Goal: Task Accomplishment & Management: Use online tool/utility

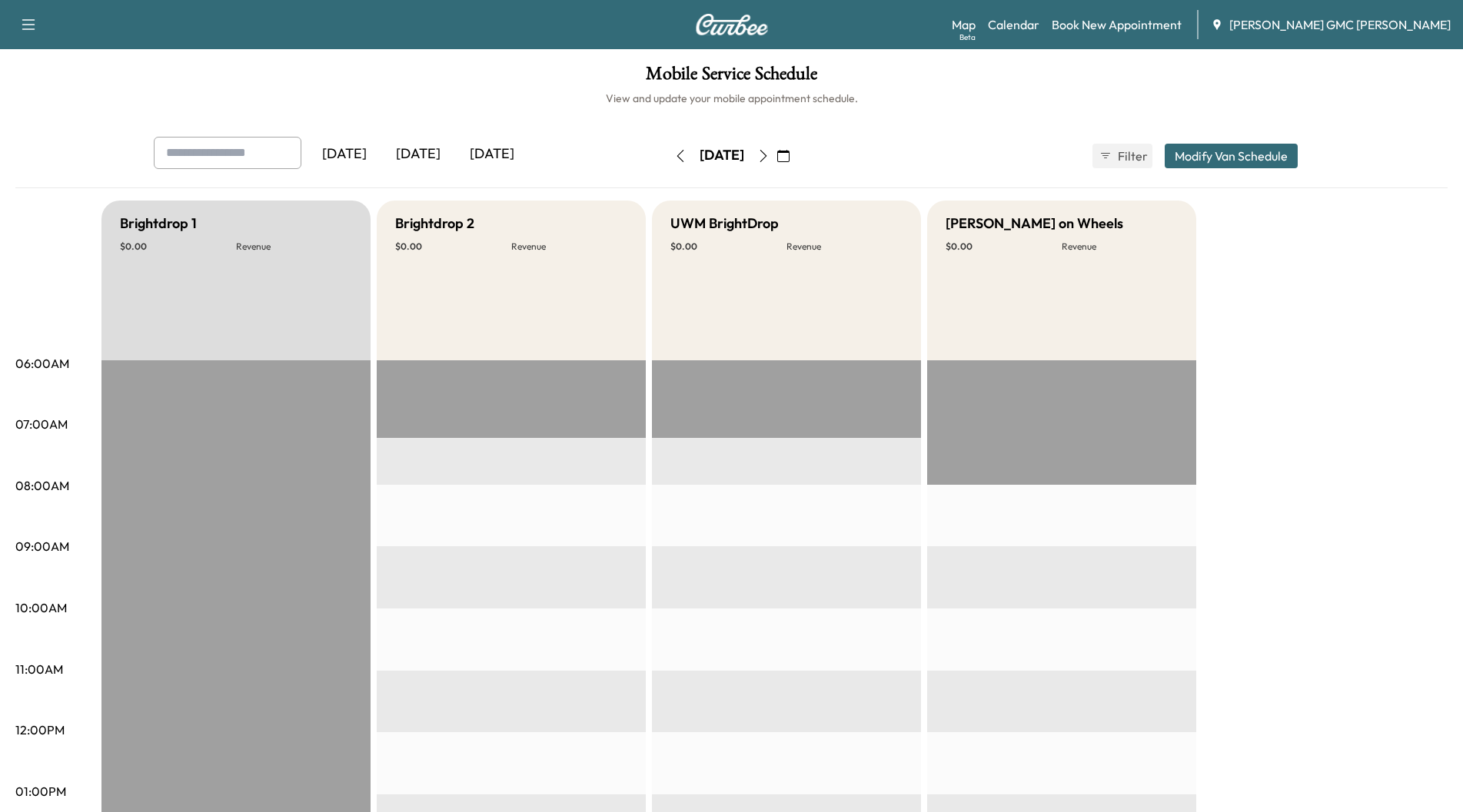
click at [422, 150] on div "[DATE]" at bounding box center [418, 155] width 73 height 36
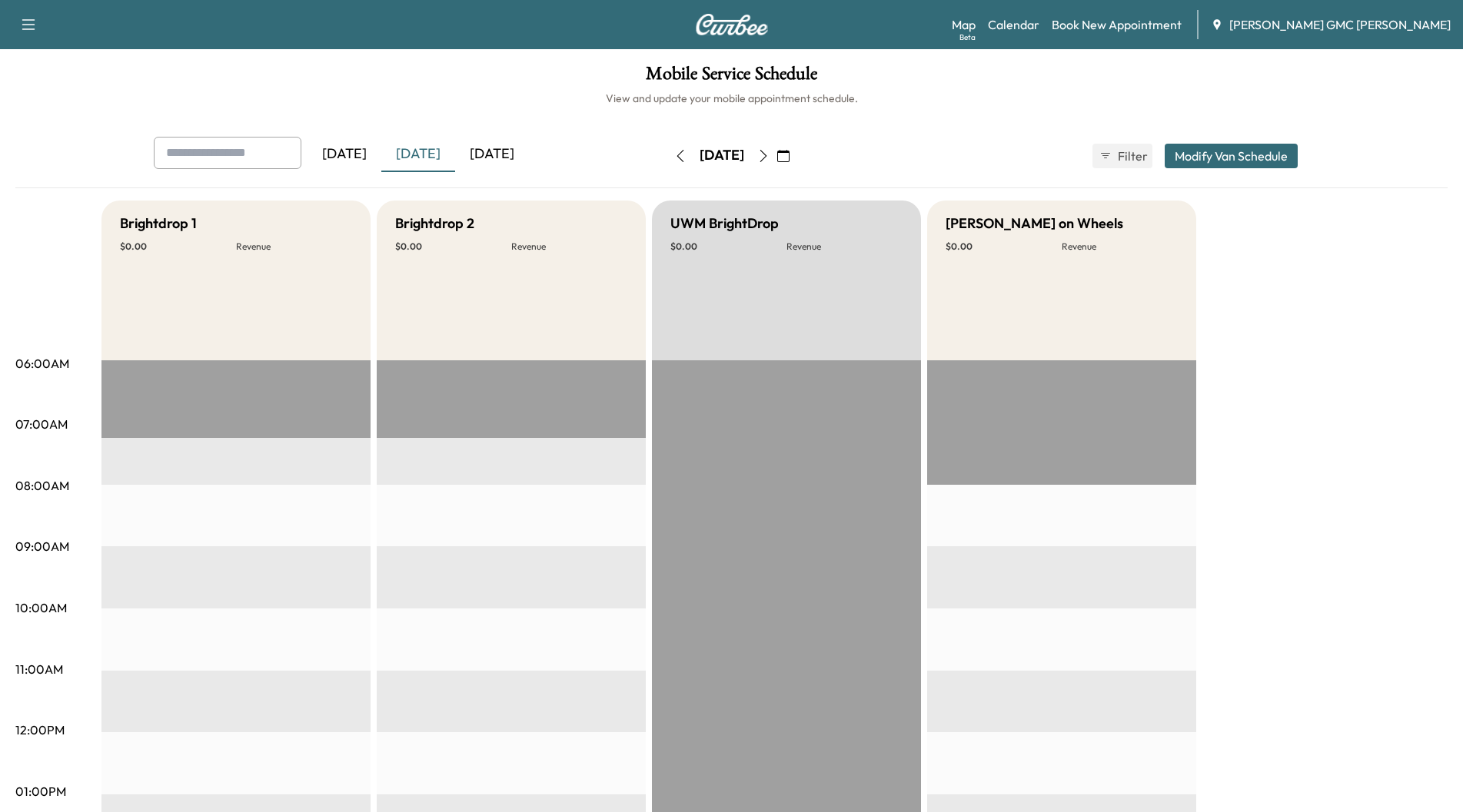
click at [491, 153] on div "[DATE]" at bounding box center [492, 155] width 73 height 36
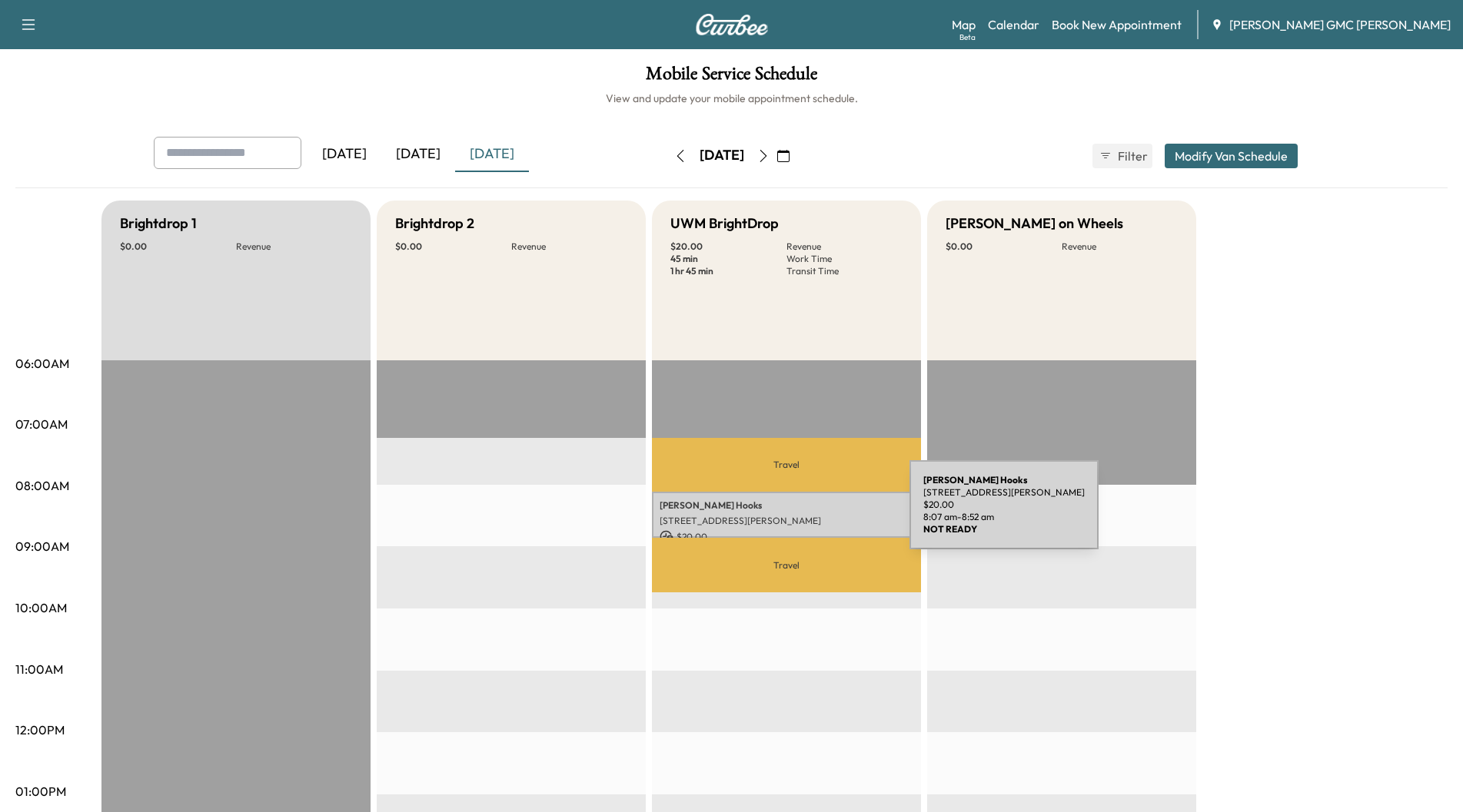
click at [794, 515] on p "[STREET_ADDRESS][PERSON_NAME]" at bounding box center [786, 521] width 253 height 12
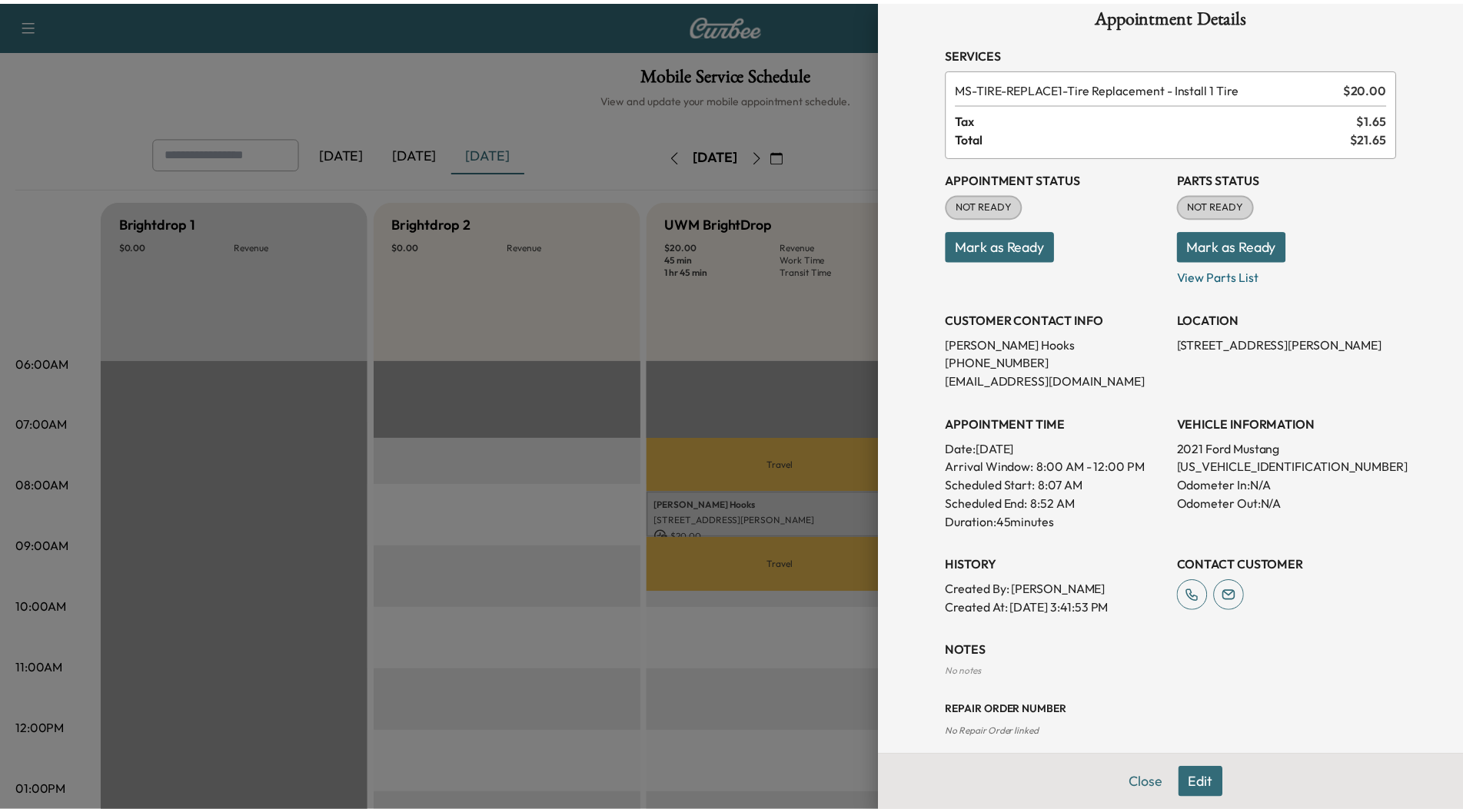
scroll to position [39, 0]
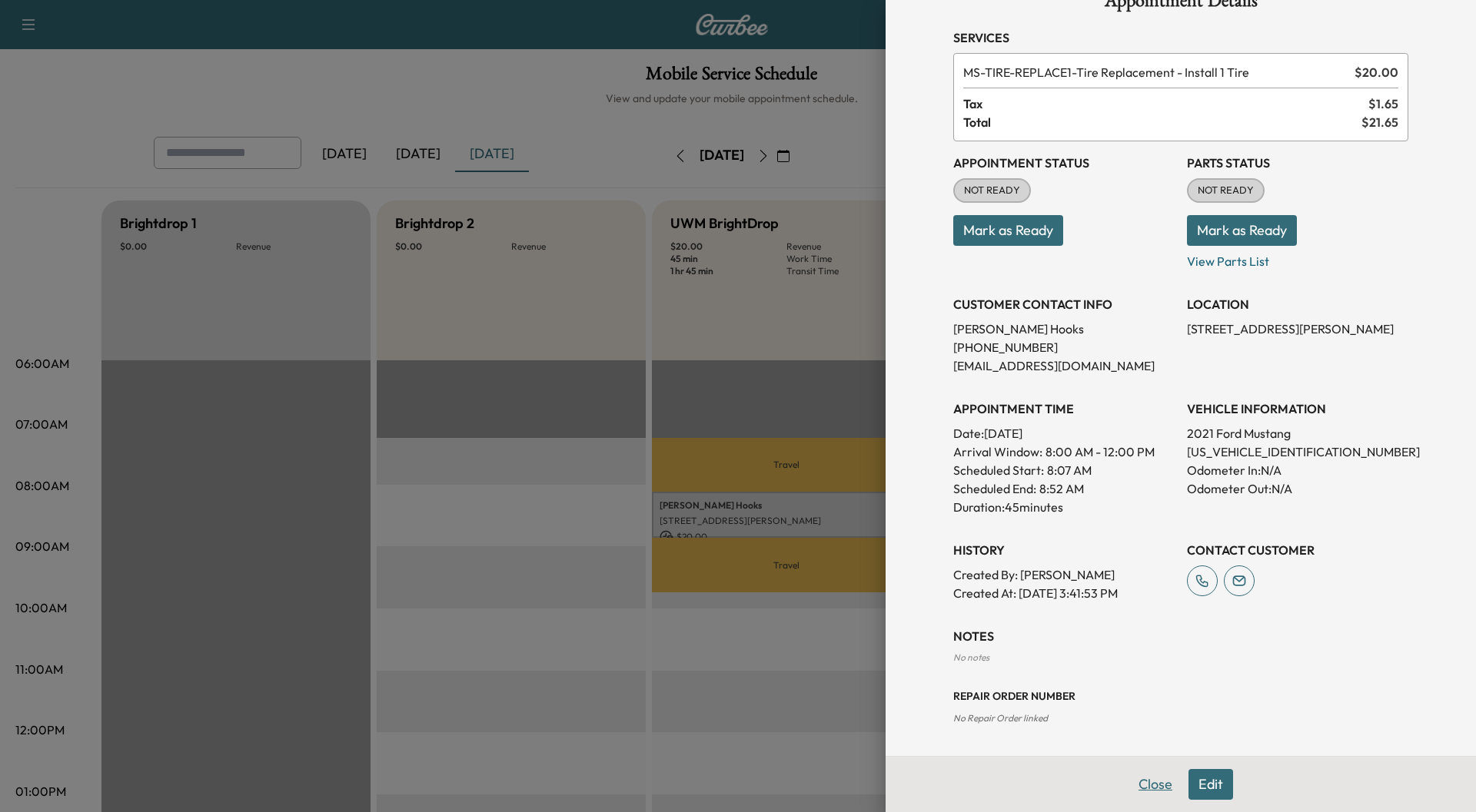
click at [1128, 784] on button "Close" at bounding box center [1155, 784] width 54 height 31
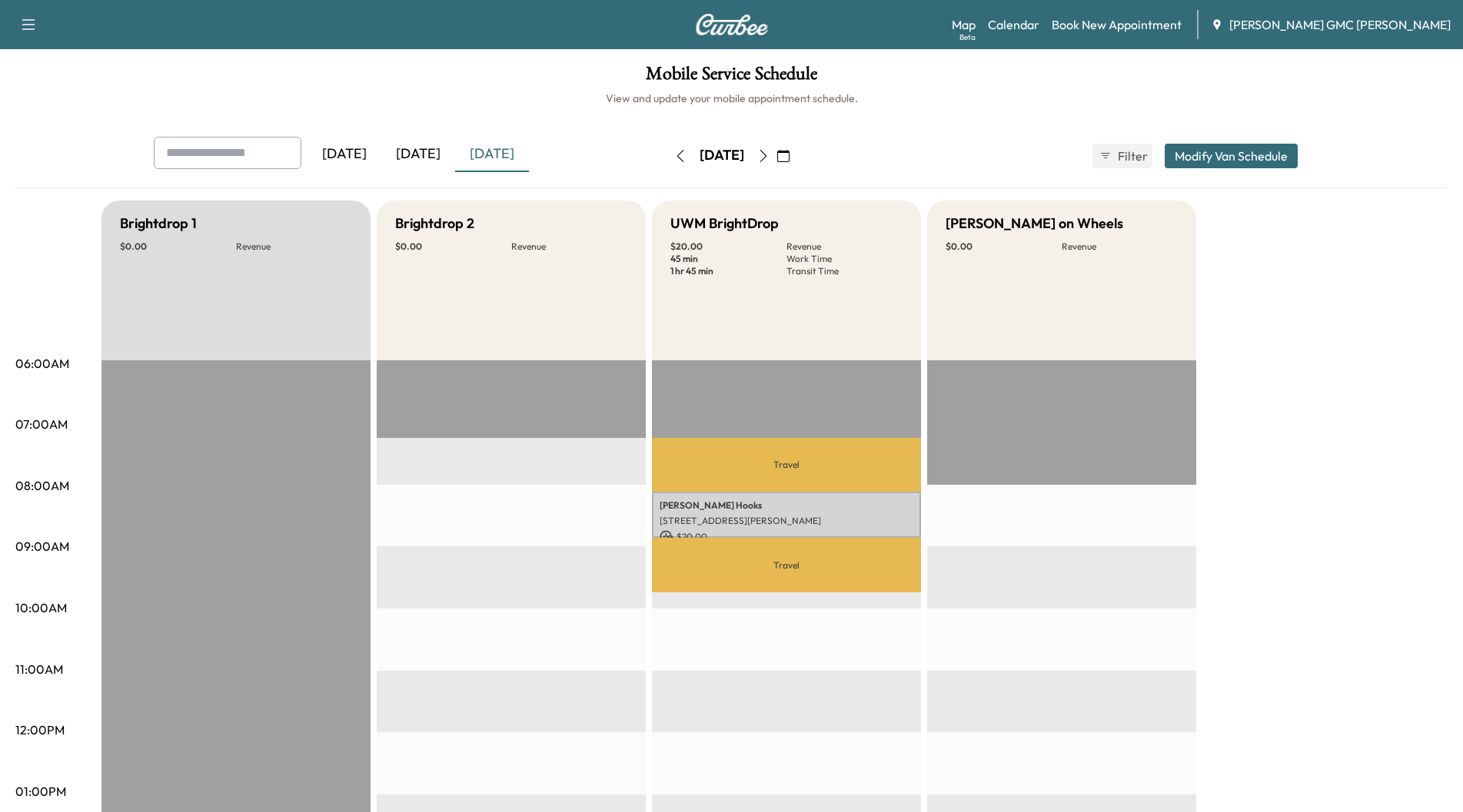
drag, startPoint x: 1051, startPoint y: 692, endPoint x: 972, endPoint y: 603, distance: 119.0
click at [770, 150] on icon "button" at bounding box center [763, 156] width 12 height 12
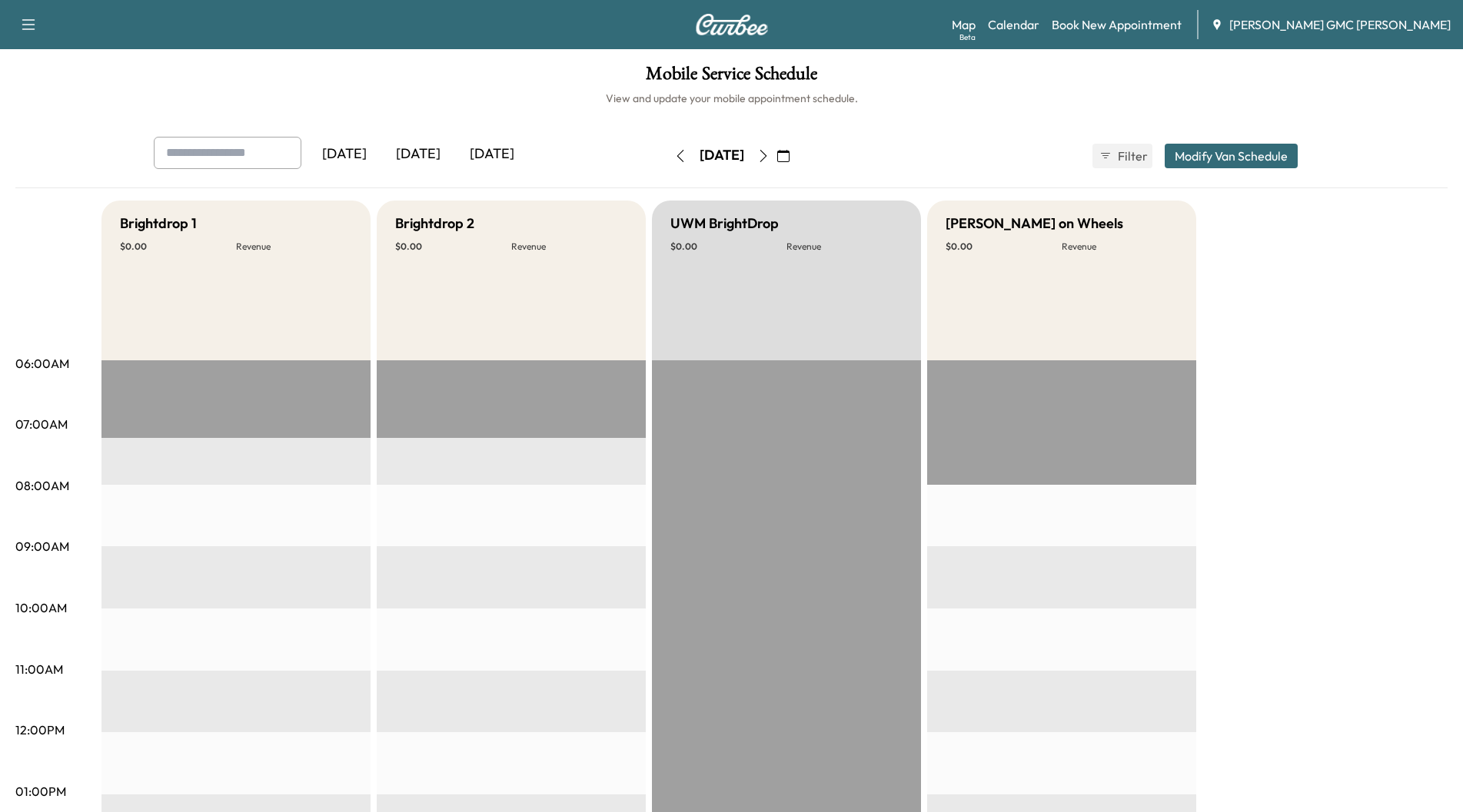
click at [770, 159] on icon "button" at bounding box center [763, 156] width 12 height 12
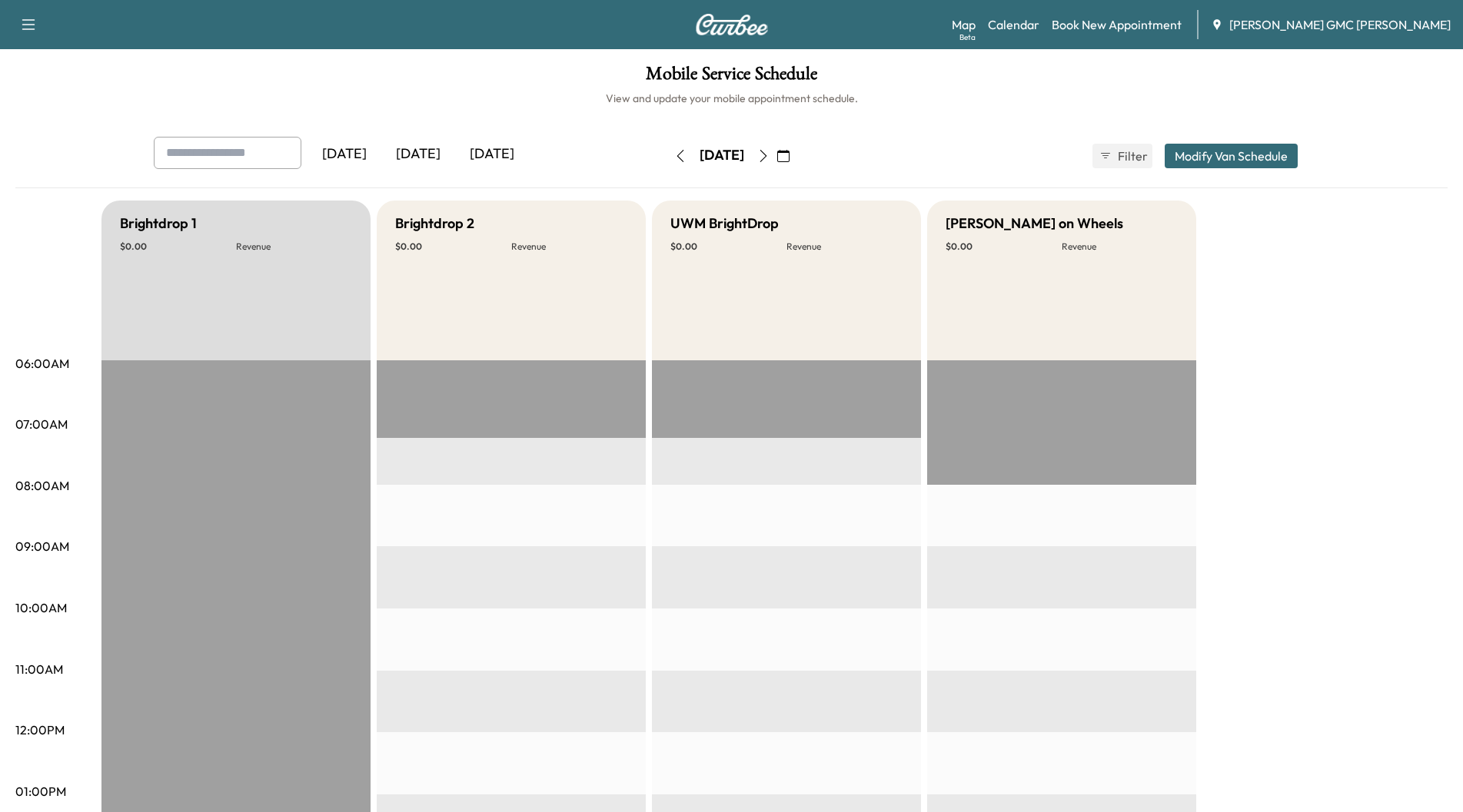
click at [770, 158] on icon "button" at bounding box center [763, 156] width 12 height 12
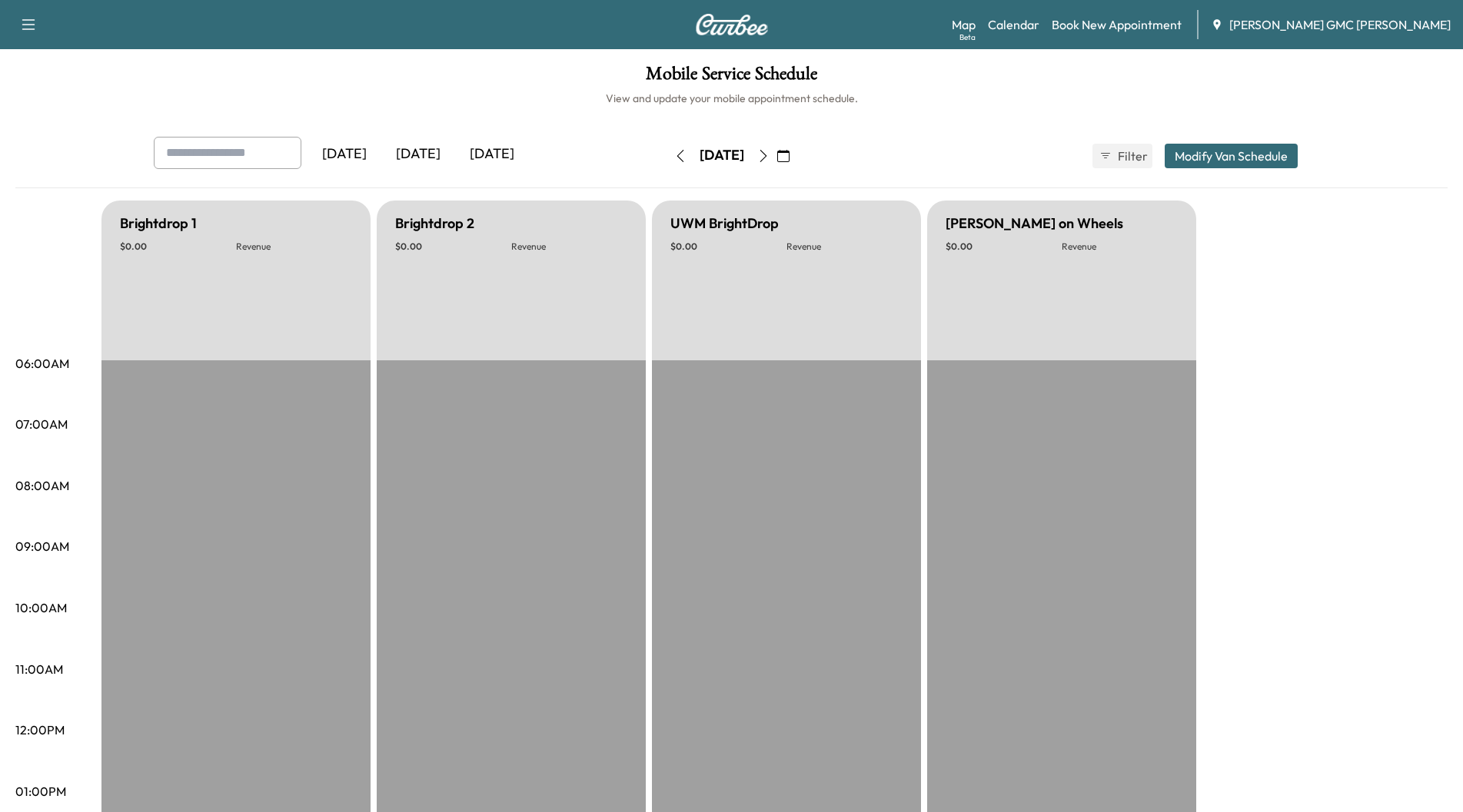
click at [777, 156] on button "button" at bounding box center [763, 156] width 26 height 25
click at [770, 156] on icon "button" at bounding box center [763, 156] width 12 height 12
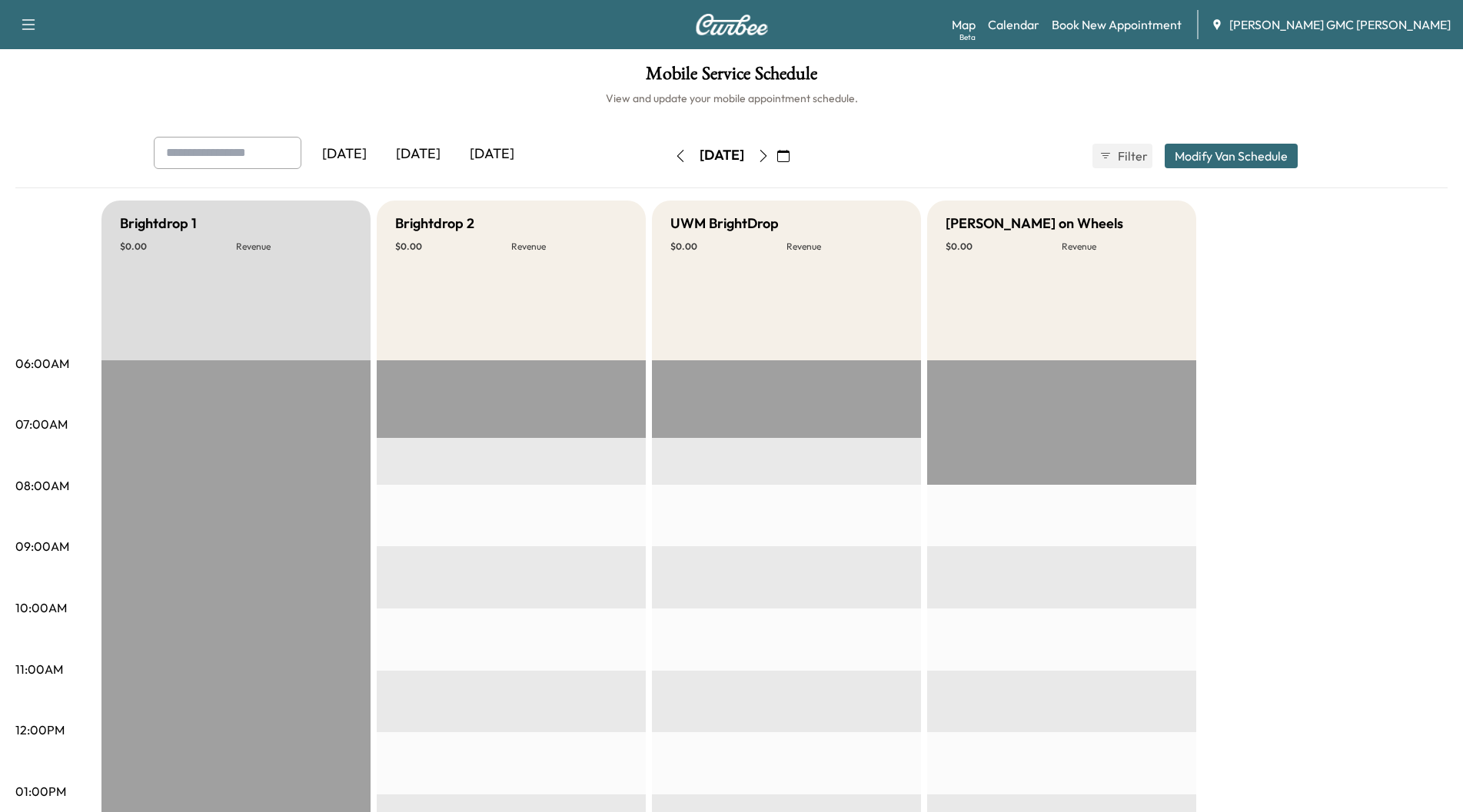
click at [770, 156] on icon "button" at bounding box center [763, 156] width 12 height 12
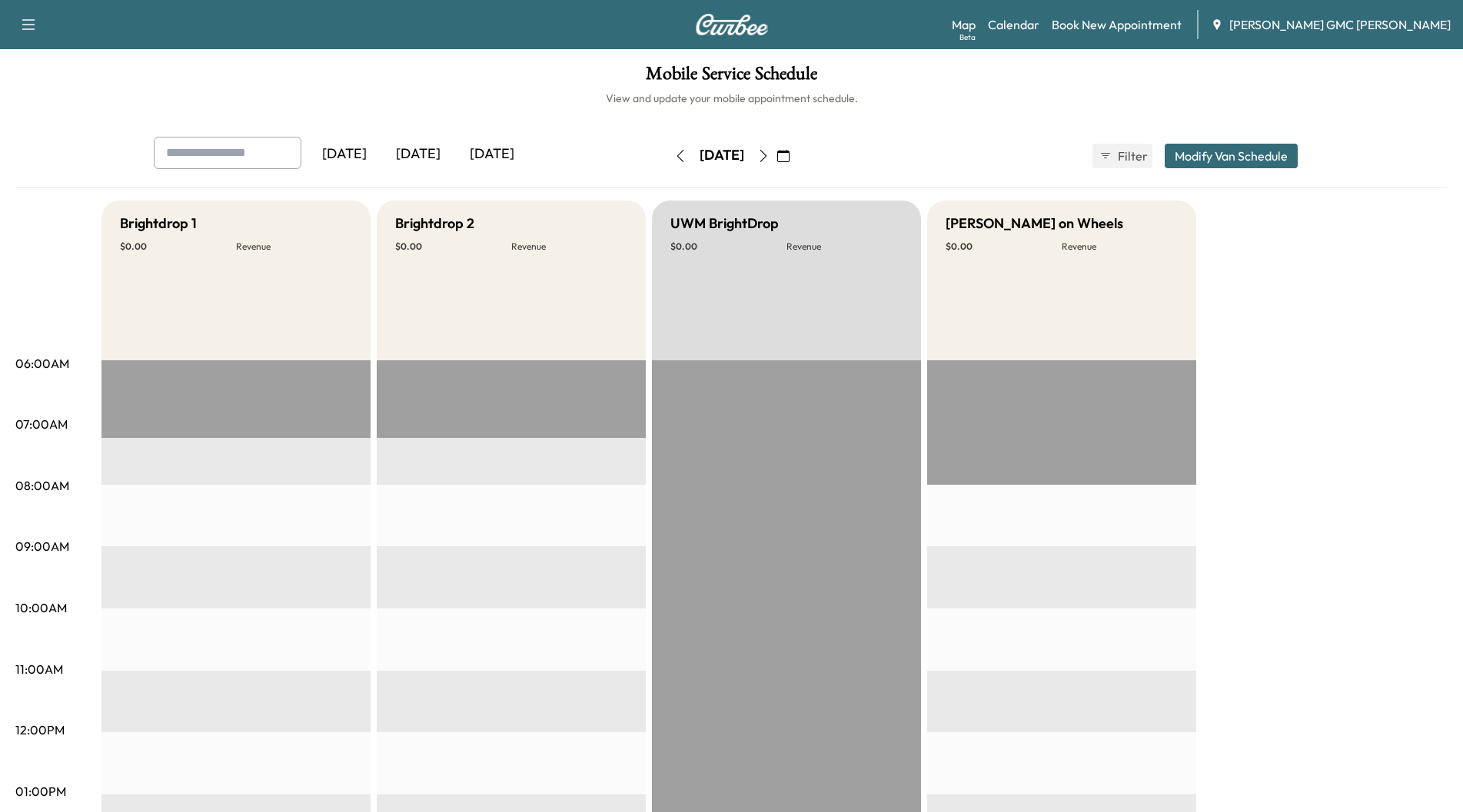
click at [770, 156] on icon "button" at bounding box center [763, 156] width 12 height 12
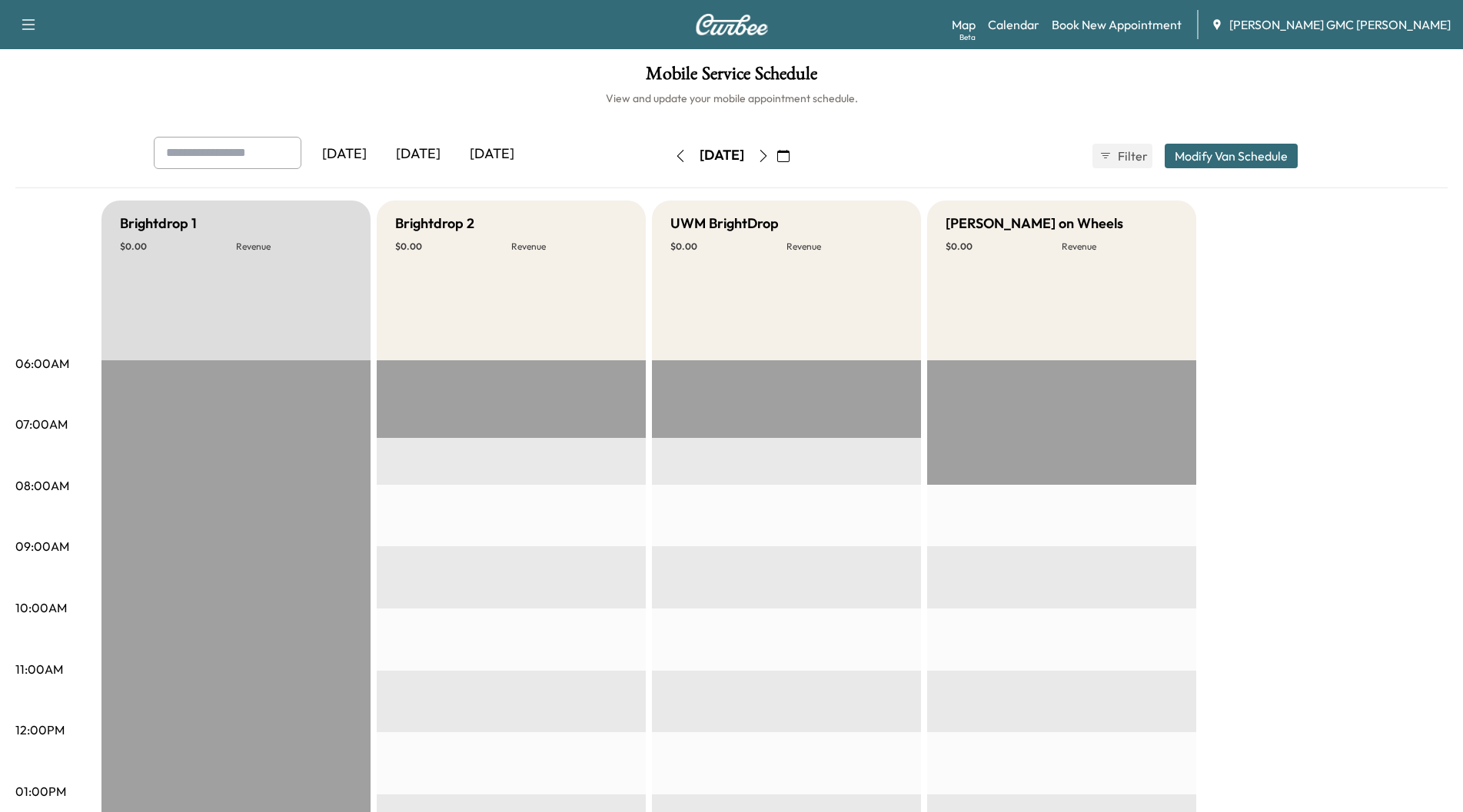
click at [770, 155] on icon "button" at bounding box center [763, 156] width 12 height 12
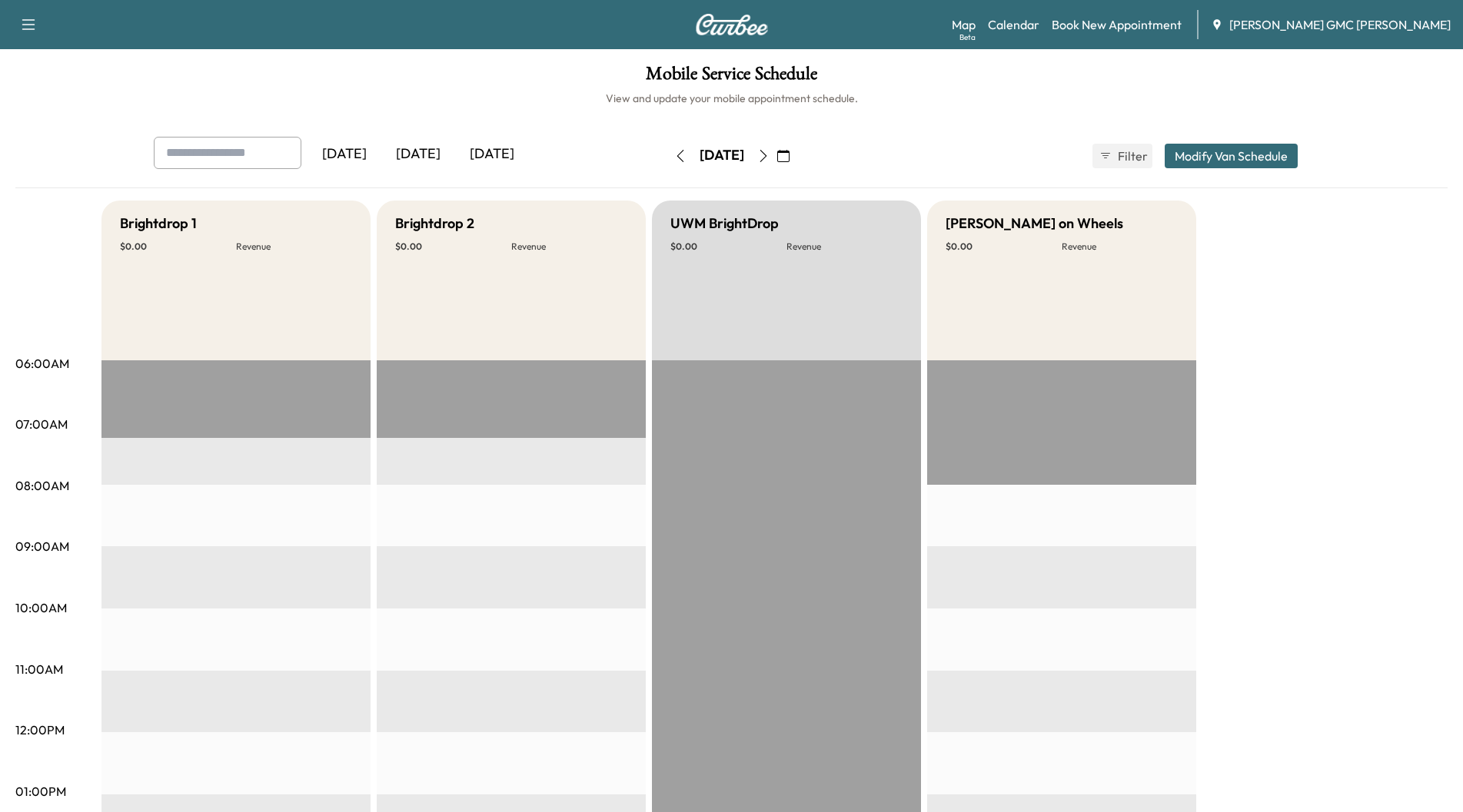
click at [767, 157] on icon "button" at bounding box center [763, 156] width 7 height 12
